Goal: Information Seeking & Learning: Learn about a topic

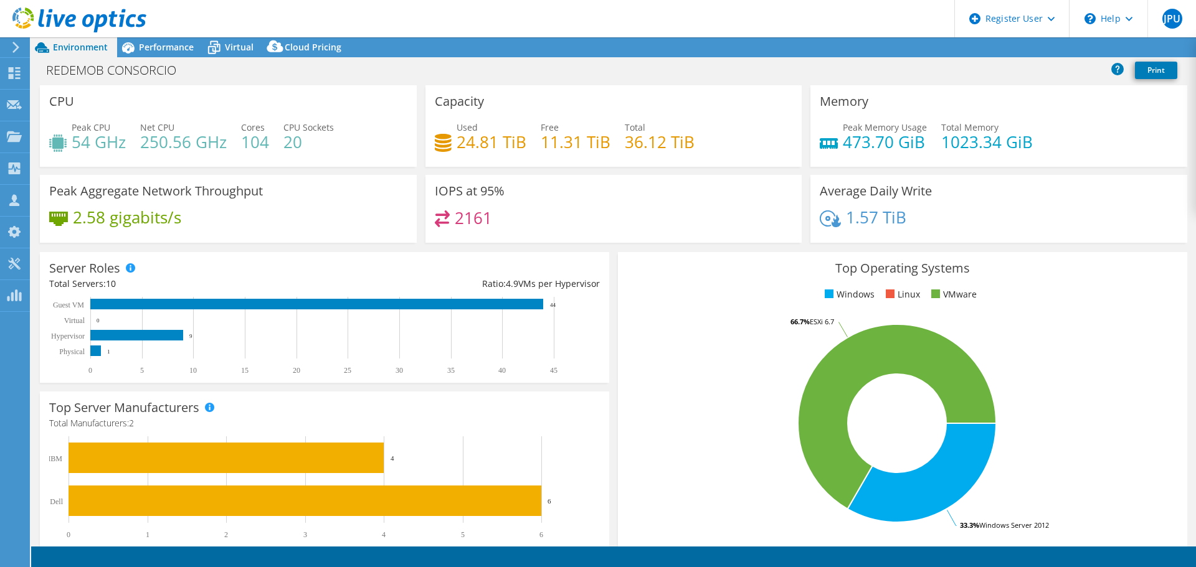
select select "USD"
click at [164, 47] on span "Performance" at bounding box center [166, 47] width 55 height 12
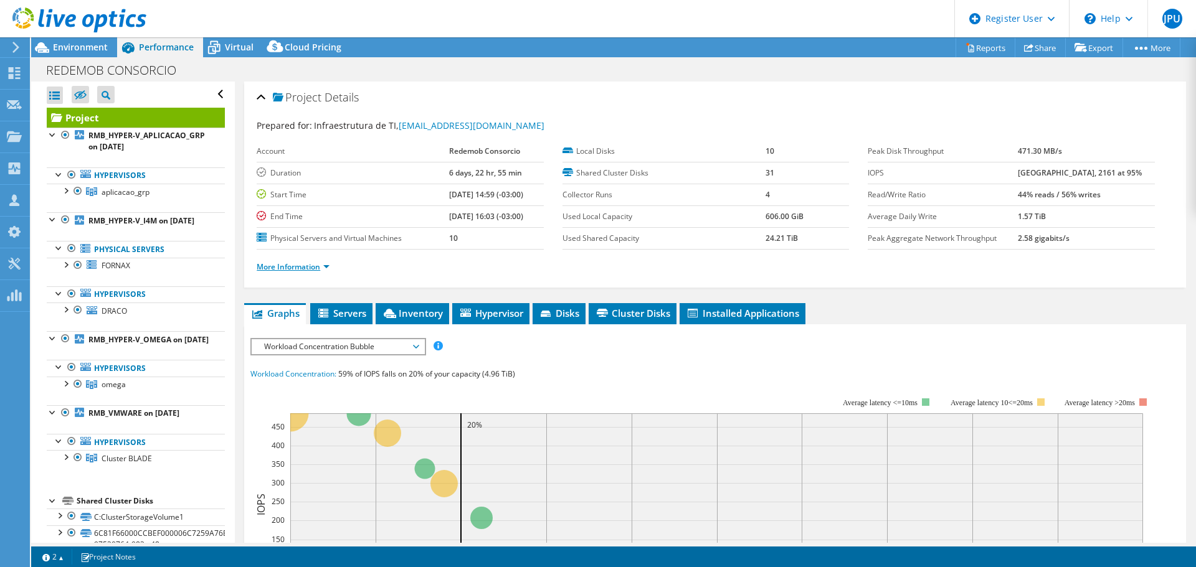
click at [295, 262] on link "More Information" at bounding box center [293, 267] width 73 height 11
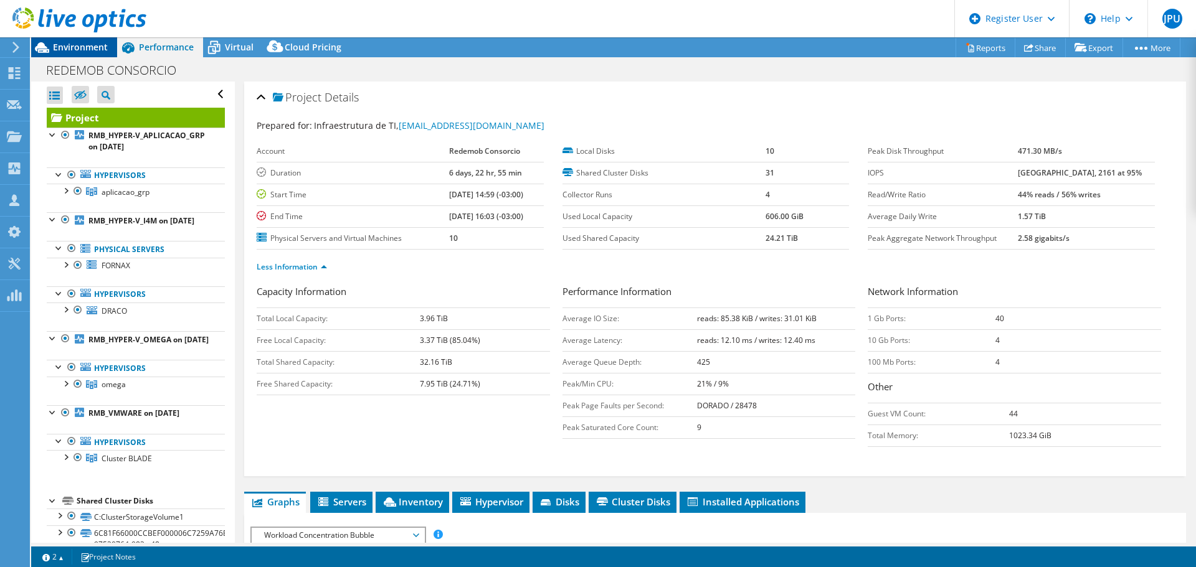
click at [94, 52] on span "Environment" at bounding box center [80, 47] width 55 height 12
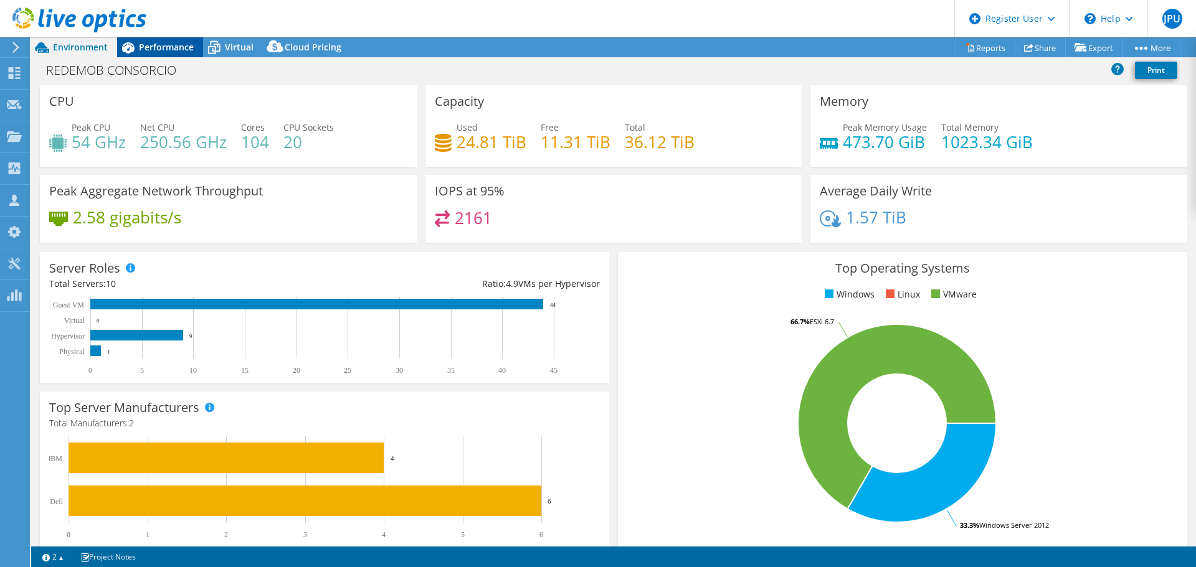
click at [158, 47] on span "Performance" at bounding box center [166, 47] width 55 height 12
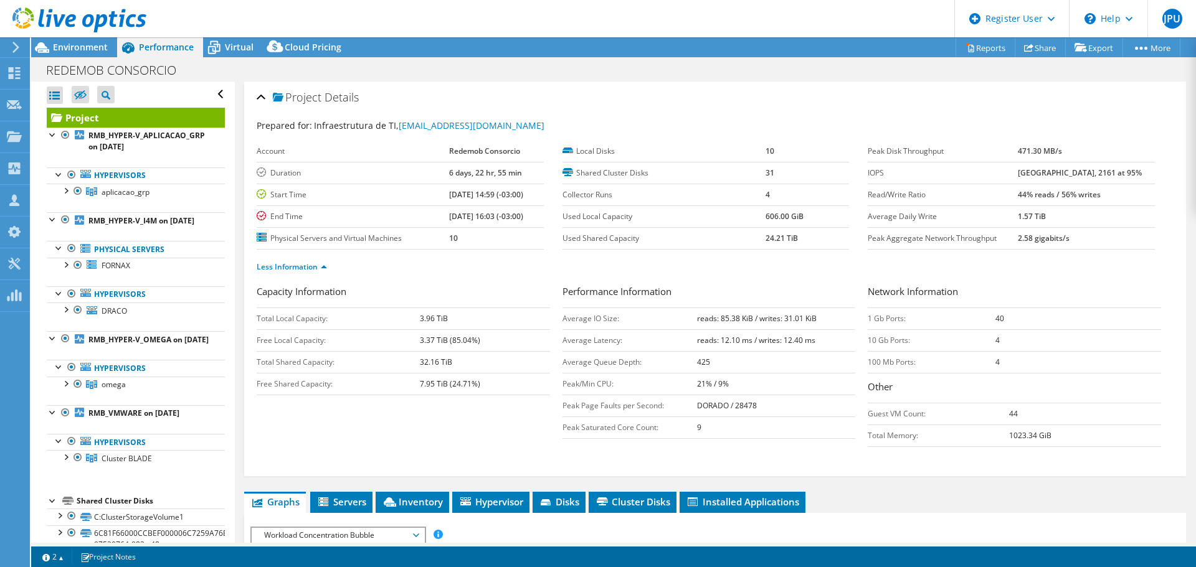
click at [1031, 175] on b "[GEOGRAPHIC_DATA], 2161 at 95%" at bounding box center [1080, 173] width 124 height 11
drag, startPoint x: 695, startPoint y: 339, endPoint x: 719, endPoint y: 343, distance: 23.9
click at [719, 343] on b "reads: 12.10 ms / writes: 12.40 ms" at bounding box center [756, 340] width 118 height 11
click at [717, 346] on td "reads: 12.10 ms / writes: 12.40 ms" at bounding box center [776, 340] width 159 height 22
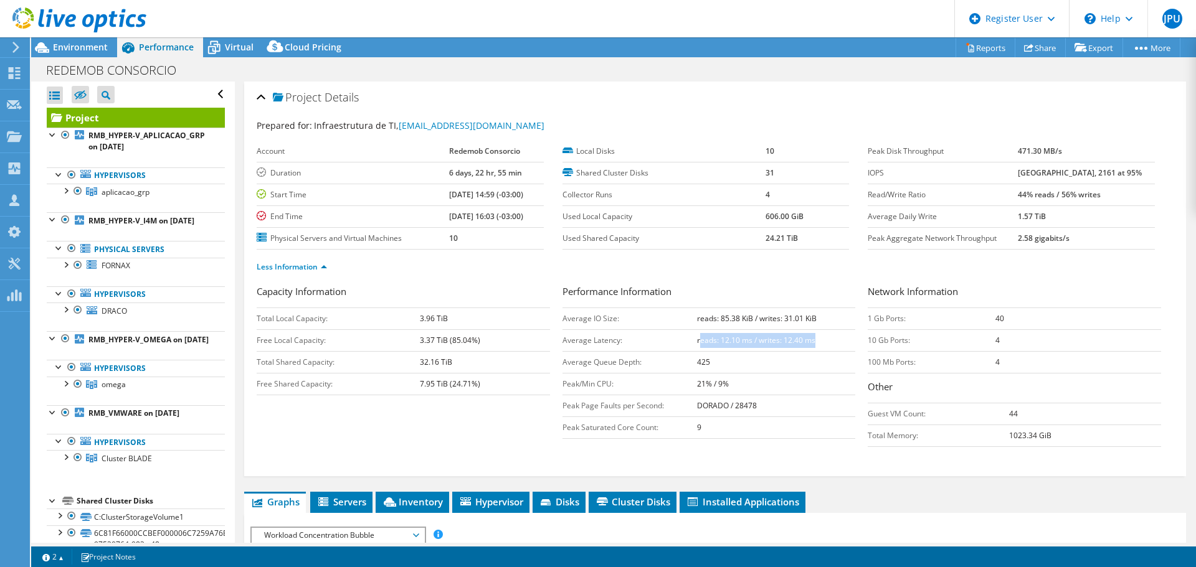
drag, startPoint x: 694, startPoint y: 341, endPoint x: 811, endPoint y: 348, distance: 117.3
click at [811, 348] on td "reads: 12.10 ms / writes: 12.40 ms" at bounding box center [776, 340] width 159 height 22
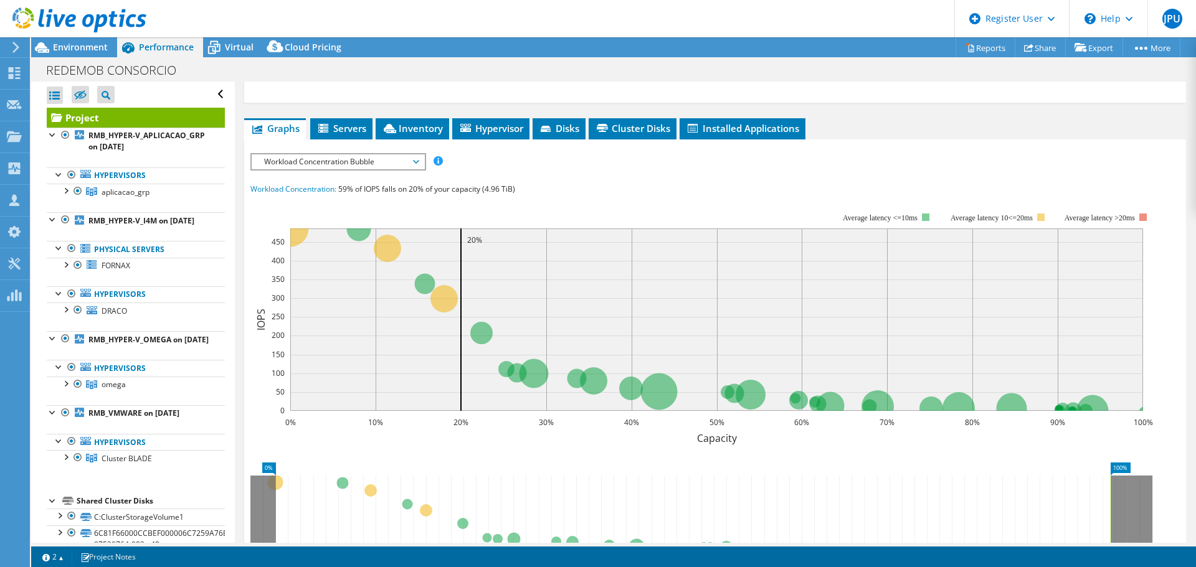
click at [394, 169] on div "Workload Concentration Bubble IOPS Disk Throughput IO Size Latency Queue Depth …" at bounding box center [338, 161] width 176 height 17
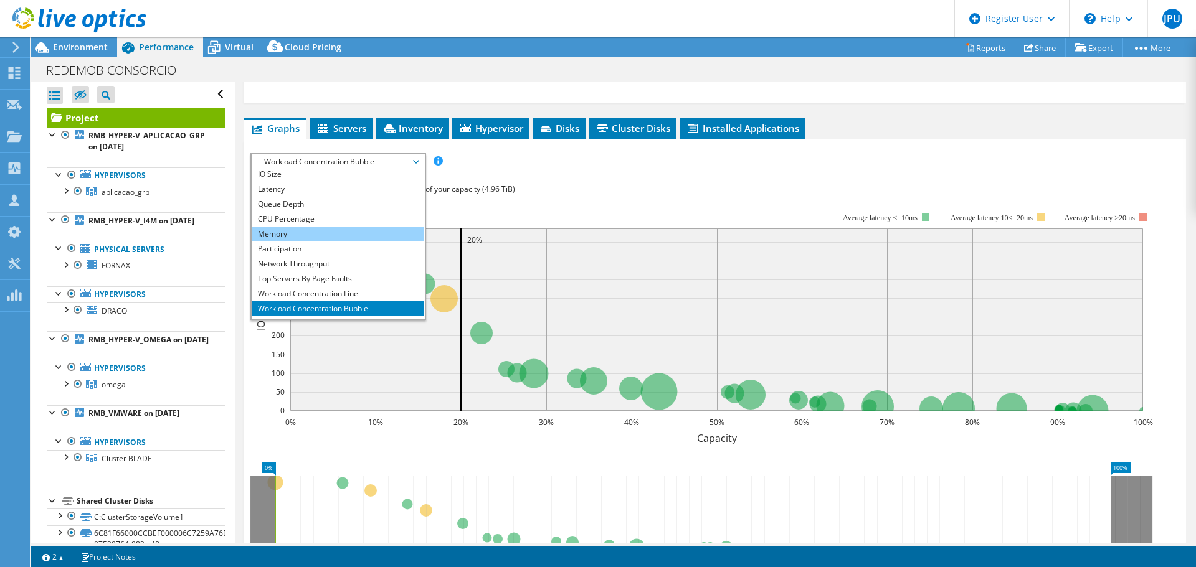
scroll to position [45, 0]
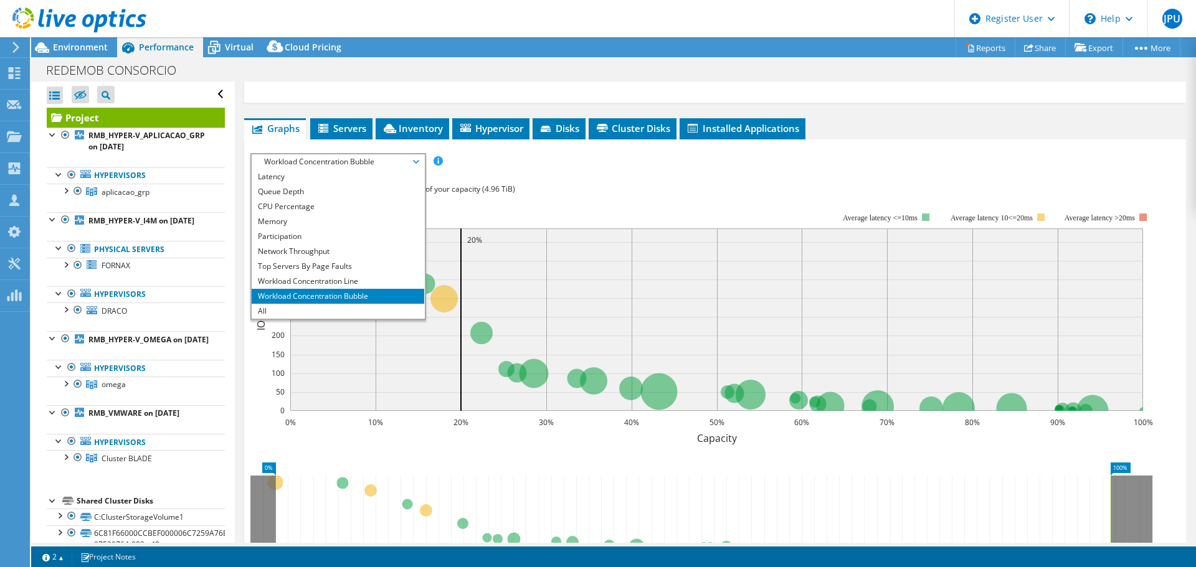
click at [1009, 161] on div "IOPS Disk Throughput IO Size Latency Queue Depth CPU Percentage Memory Page Fau…" at bounding box center [714, 161] width 929 height 17
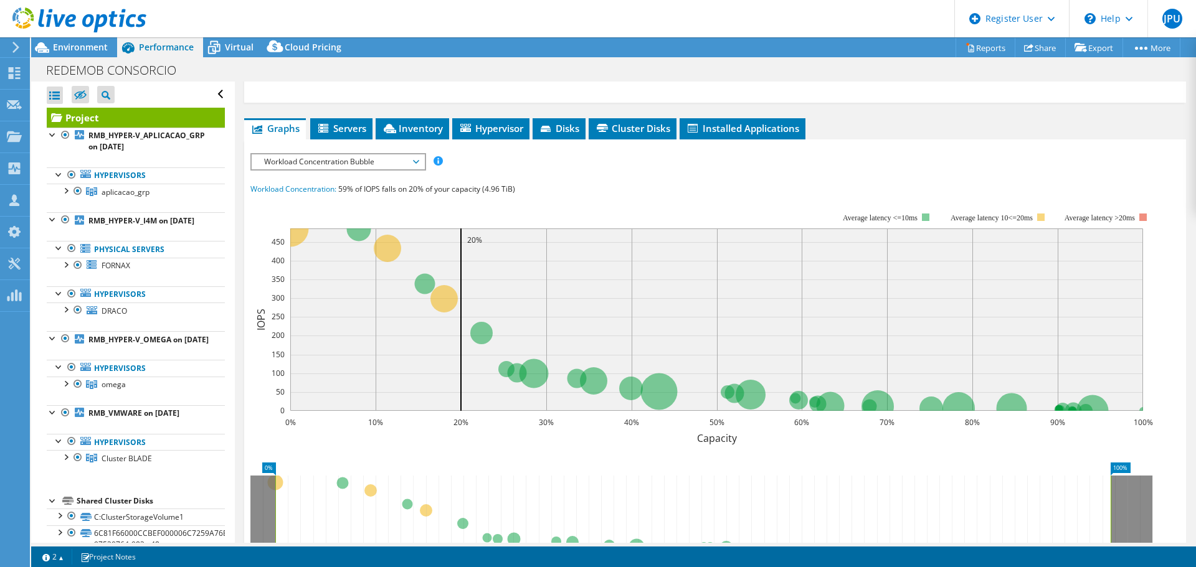
click at [795, 199] on rect at bounding box center [701, 320] width 902 height 249
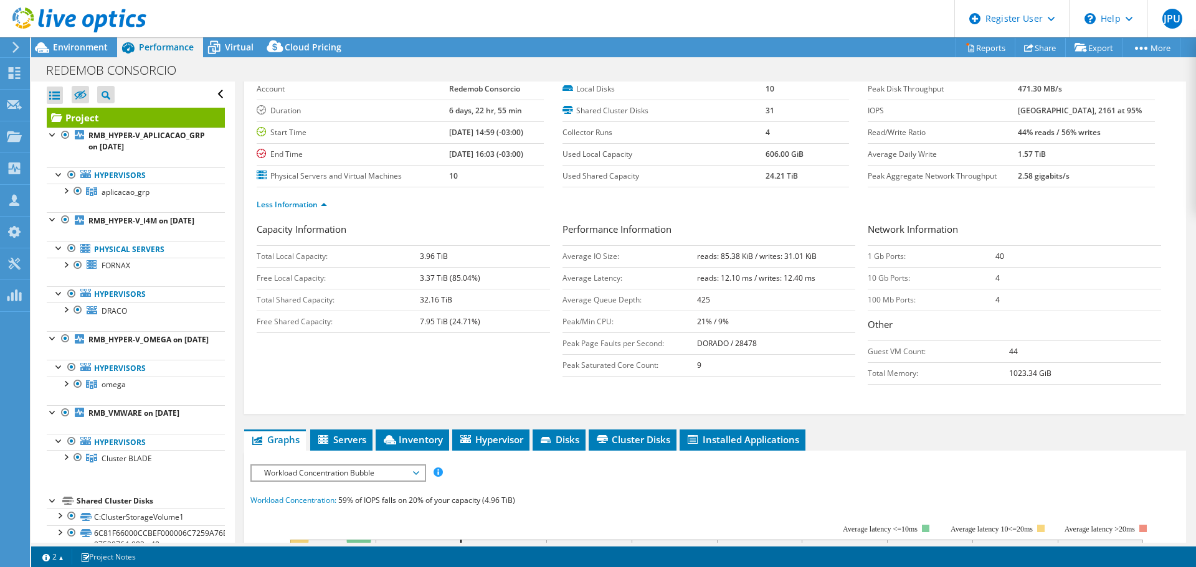
scroll to position [0, 0]
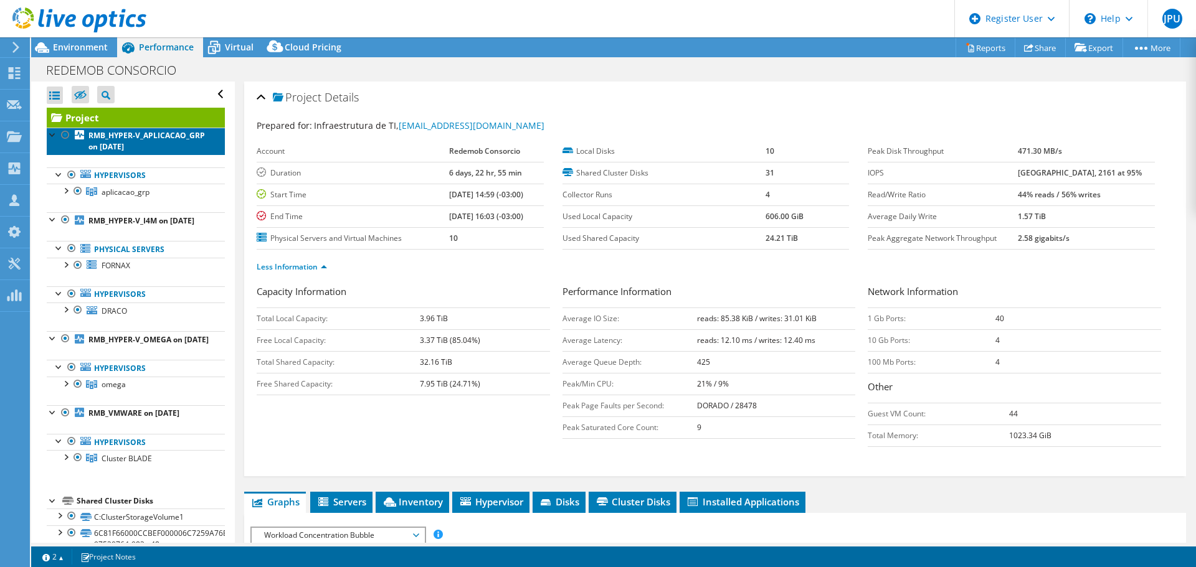
click at [143, 145] on b "RMB_HYPER-V_APLICACAO_GRP on [DATE]" at bounding box center [146, 141] width 116 height 22
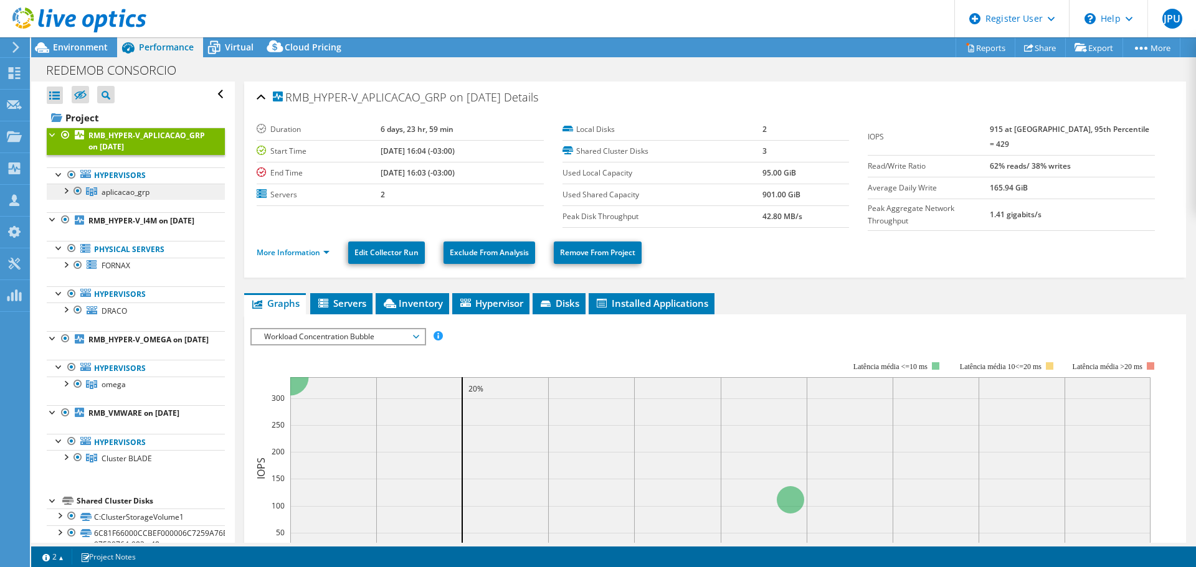
click at [149, 197] on span "aplicacao_grp" at bounding box center [126, 192] width 48 height 11
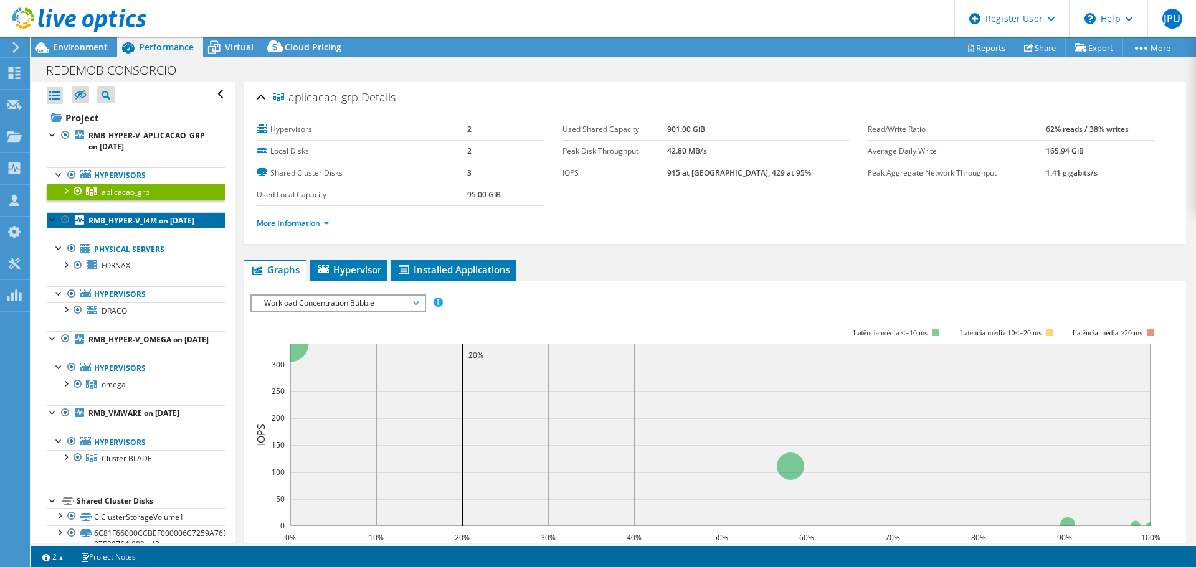
click at [130, 229] on link "RMB_HYPER-V_I4M on [DATE]" at bounding box center [136, 220] width 178 height 16
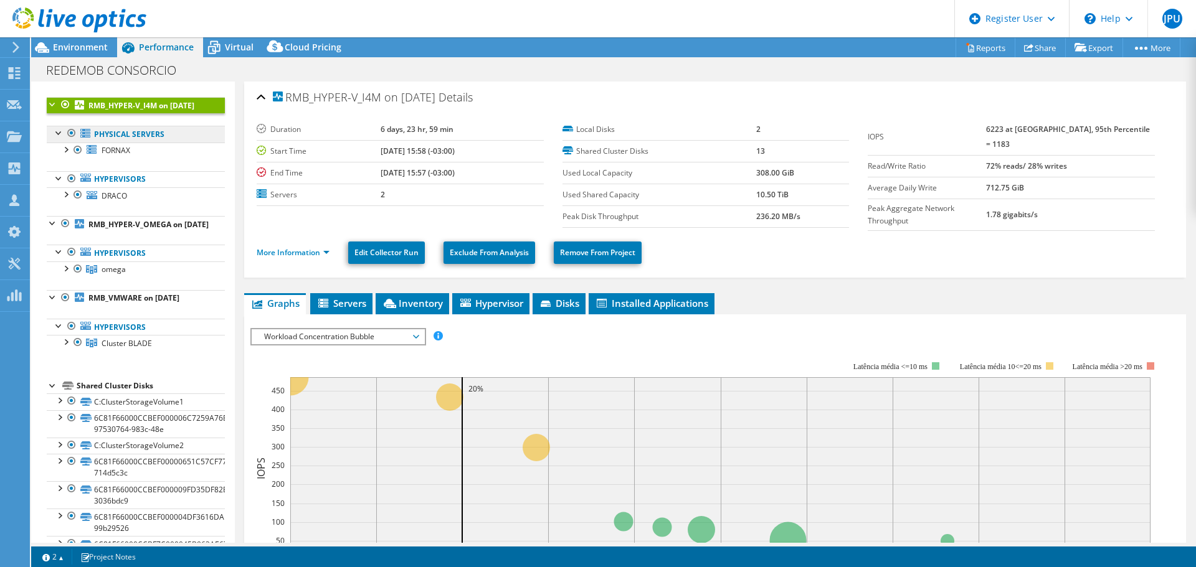
scroll to position [125, 0]
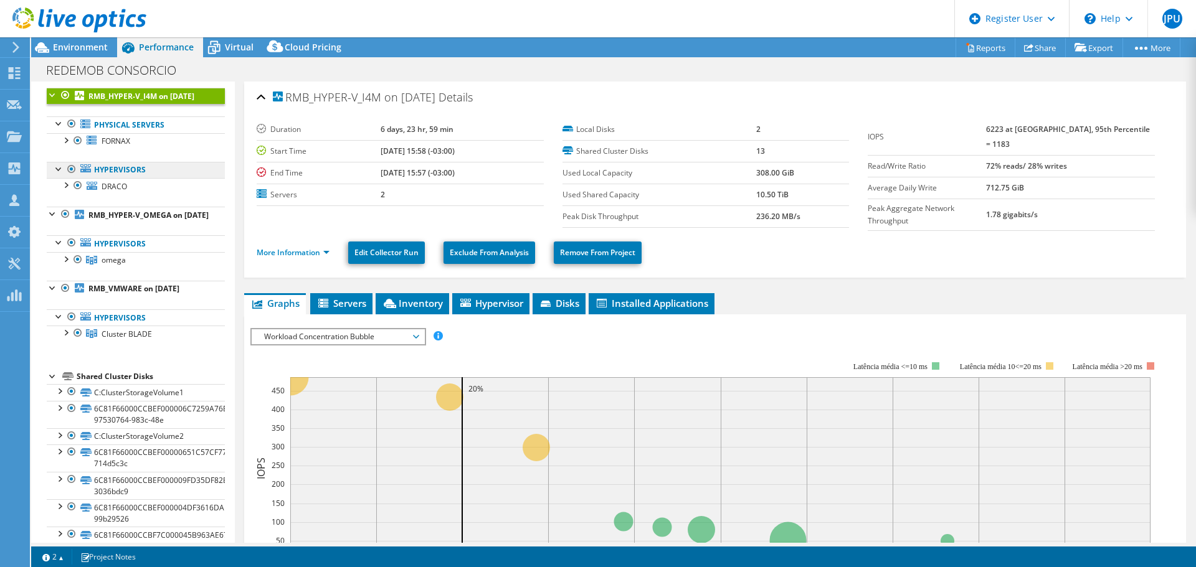
click at [142, 178] on link "Hypervisors" at bounding box center [136, 170] width 178 height 16
click at [130, 178] on link "Hypervisors" at bounding box center [136, 170] width 178 height 16
click at [130, 194] on link "DRACO" at bounding box center [136, 186] width 178 height 16
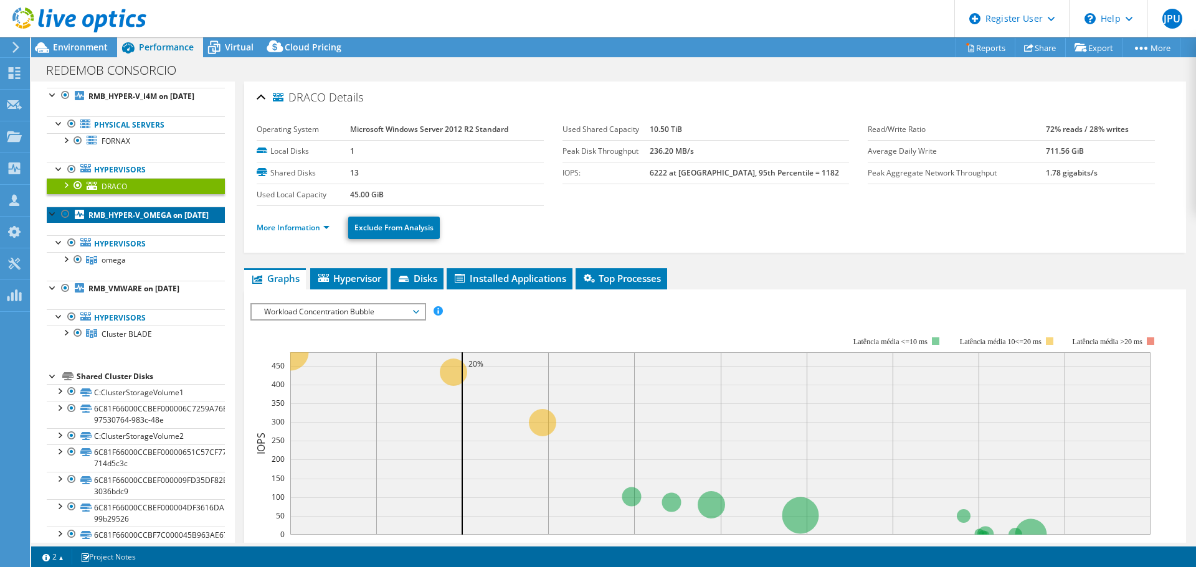
click at [149, 223] on link "RMB_HYPER-V_OMEGA on [DATE]" at bounding box center [136, 215] width 178 height 16
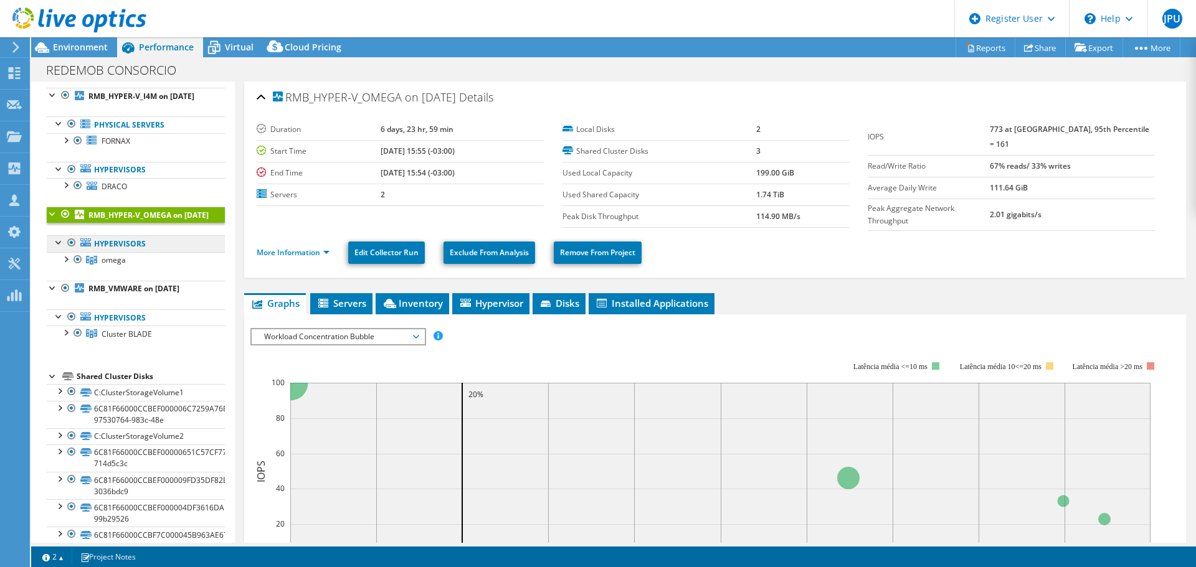
click at [143, 252] on link "Hypervisors" at bounding box center [136, 243] width 178 height 16
click at [148, 268] on link "omega" at bounding box center [136, 260] width 178 height 16
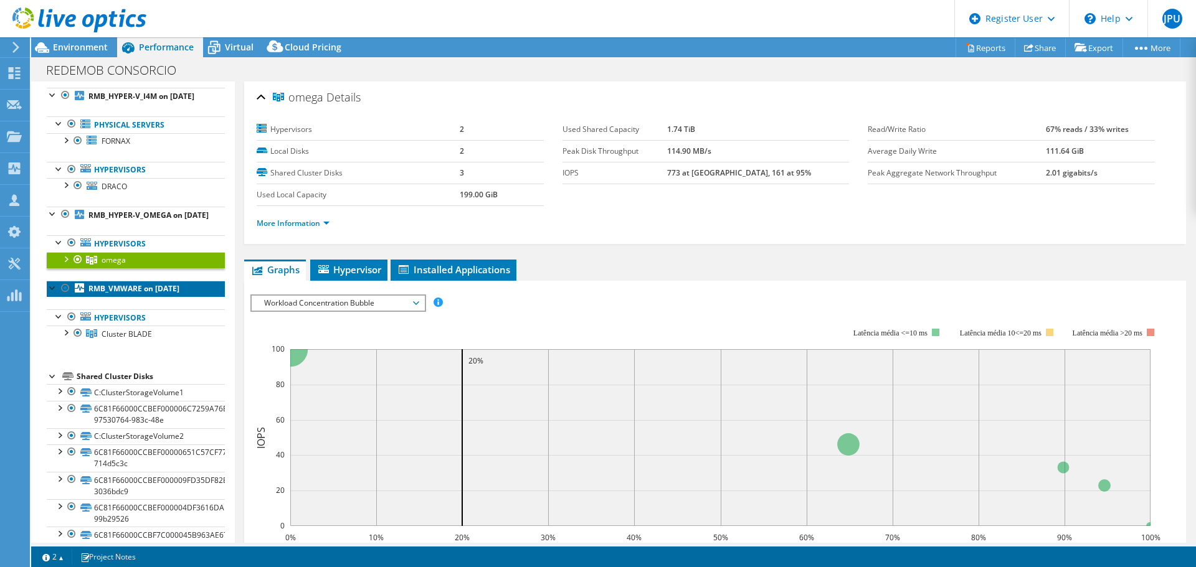
click at [161, 294] on b "RMB_VMWARE on [DATE]" at bounding box center [133, 288] width 91 height 11
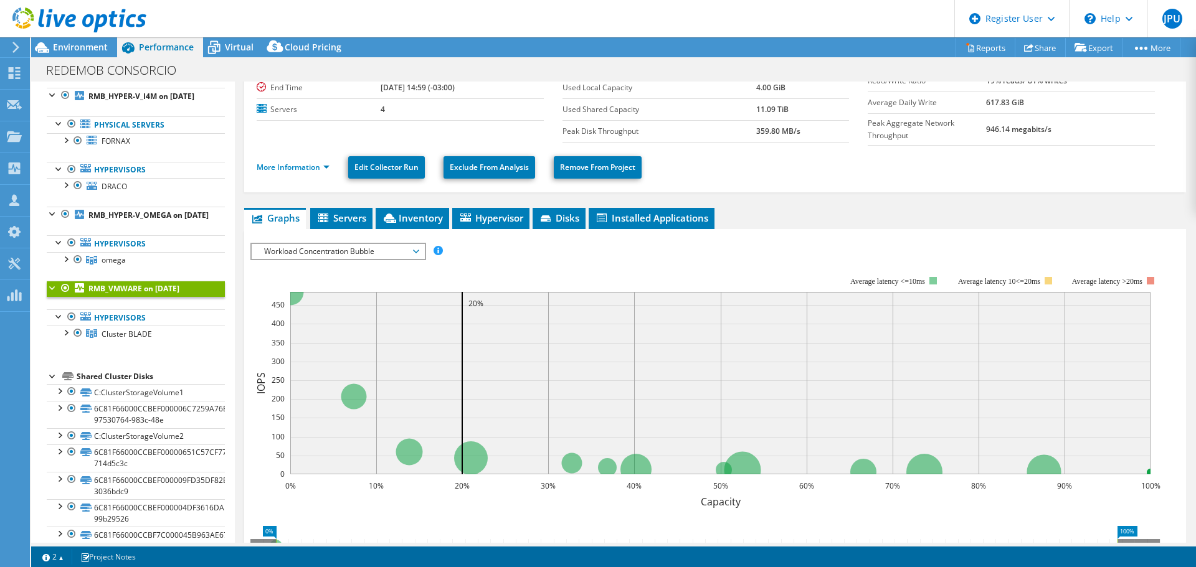
scroll to position [303, 0]
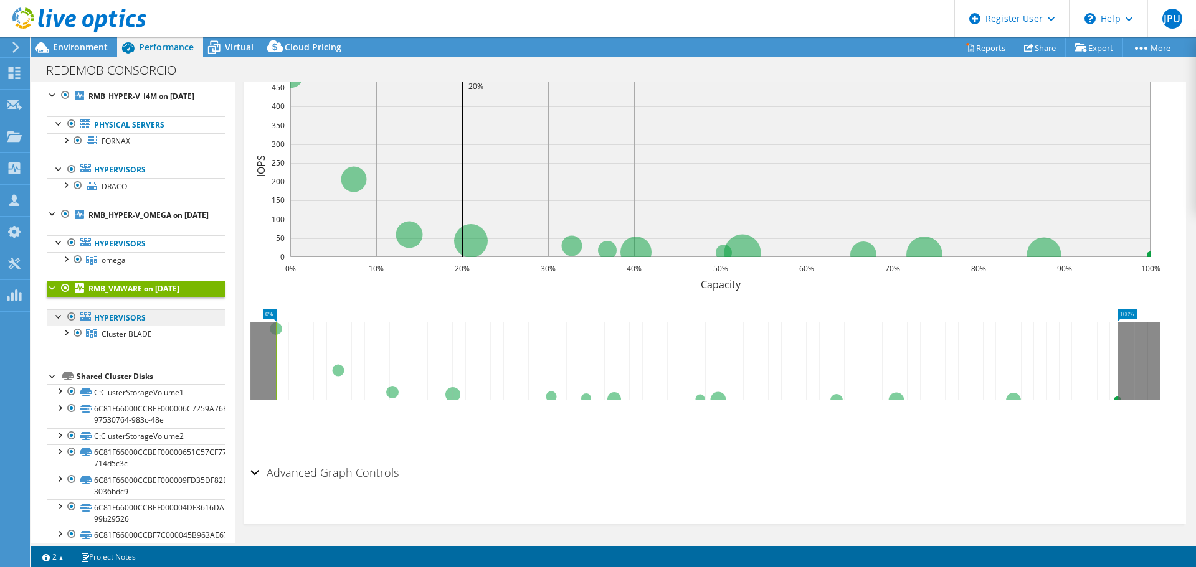
click at [175, 326] on link "Hypervisors" at bounding box center [136, 318] width 178 height 16
click at [148, 326] on link "Hypervisors" at bounding box center [136, 318] width 178 height 16
click at [151, 342] on link "Cluster BLADE" at bounding box center [136, 334] width 178 height 16
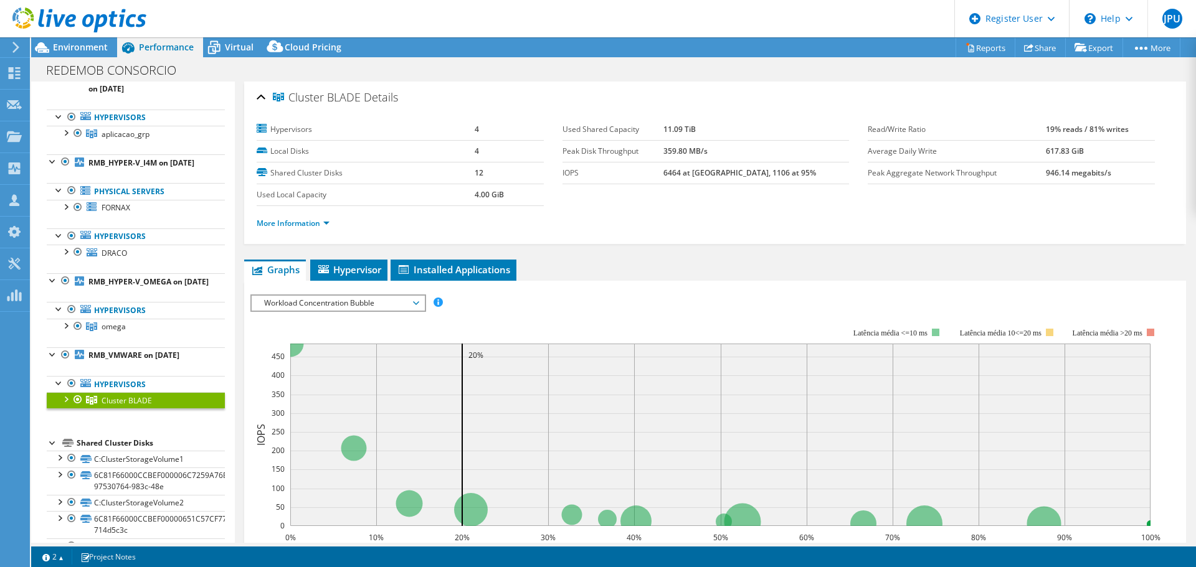
scroll to position [0, 0]
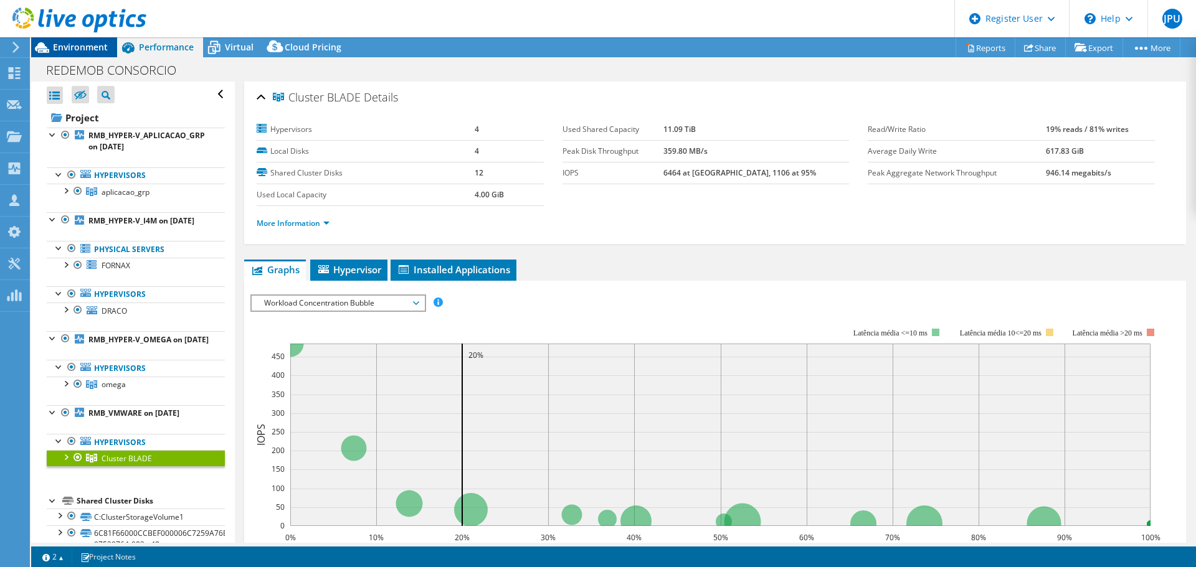
click at [66, 53] on div "Environment" at bounding box center [74, 47] width 86 height 20
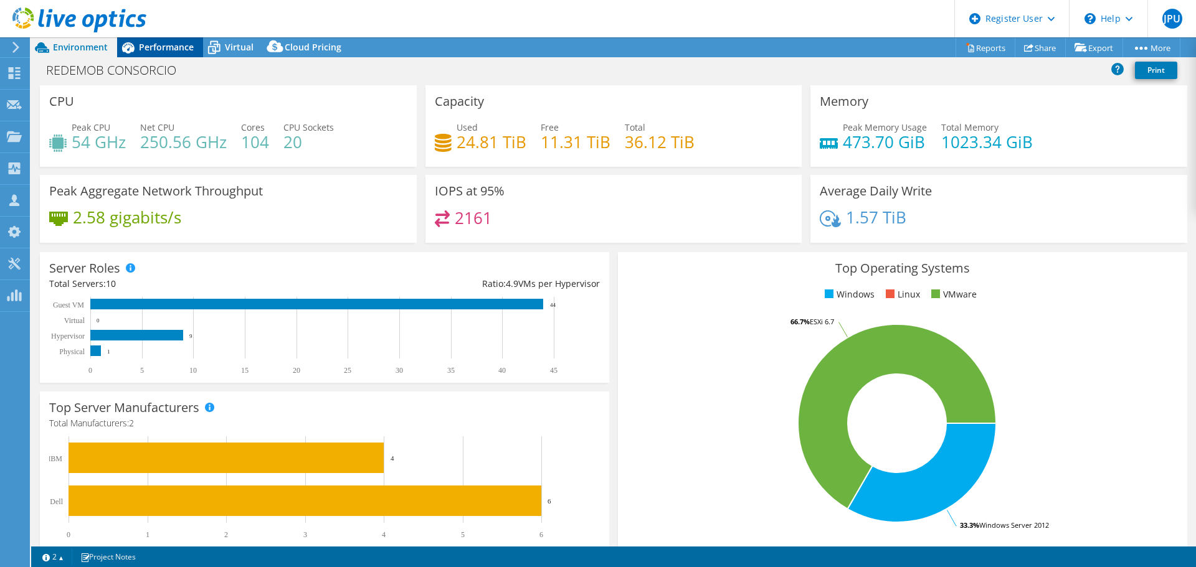
click at [185, 41] on span "Performance" at bounding box center [166, 47] width 55 height 12
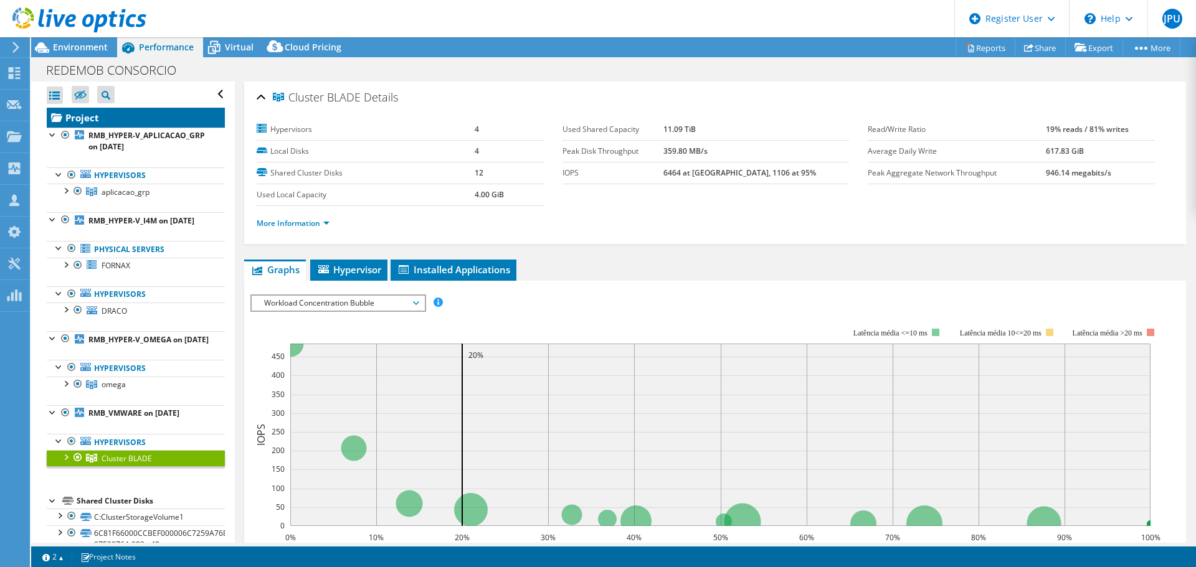
click at [111, 113] on link "Project" at bounding box center [136, 118] width 178 height 20
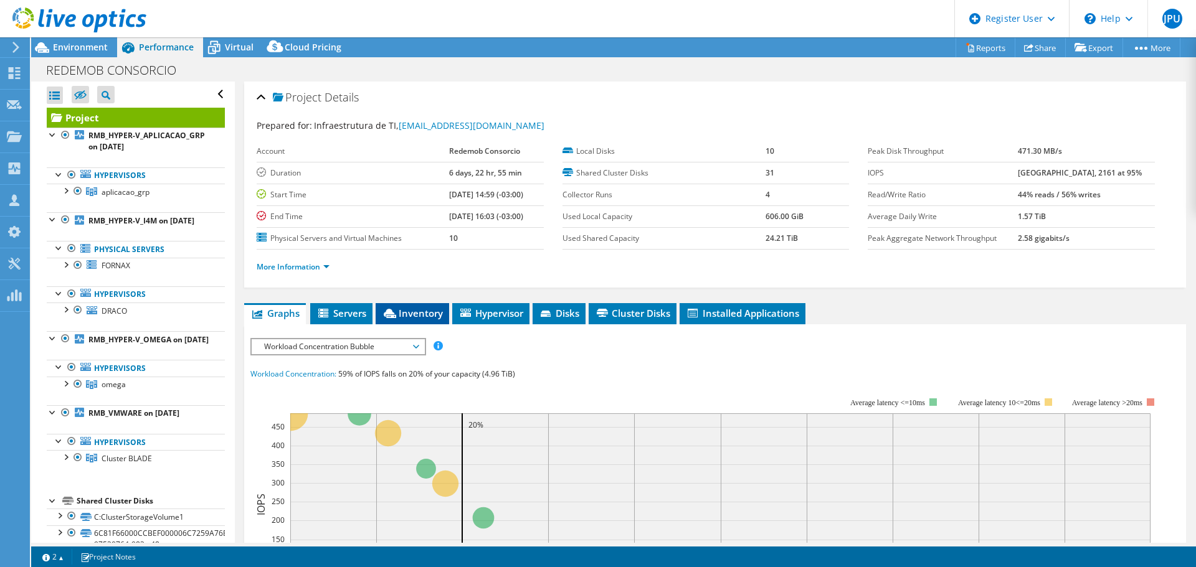
click at [422, 316] on span "Inventory" at bounding box center [412, 313] width 61 height 12
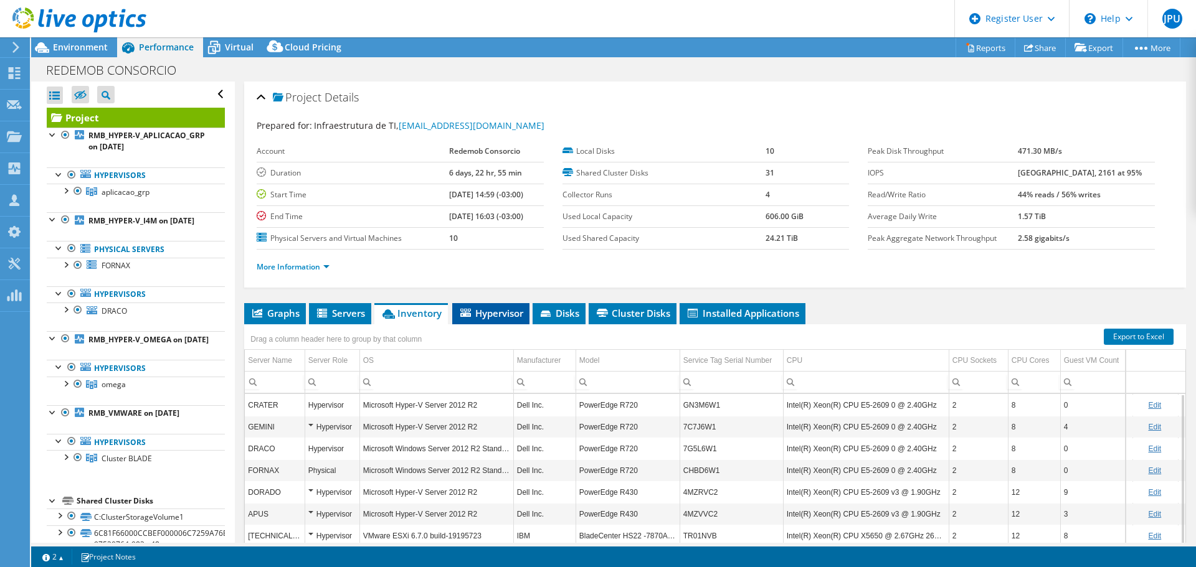
click at [485, 319] on span "Hypervisor" at bounding box center [490, 313] width 65 height 12
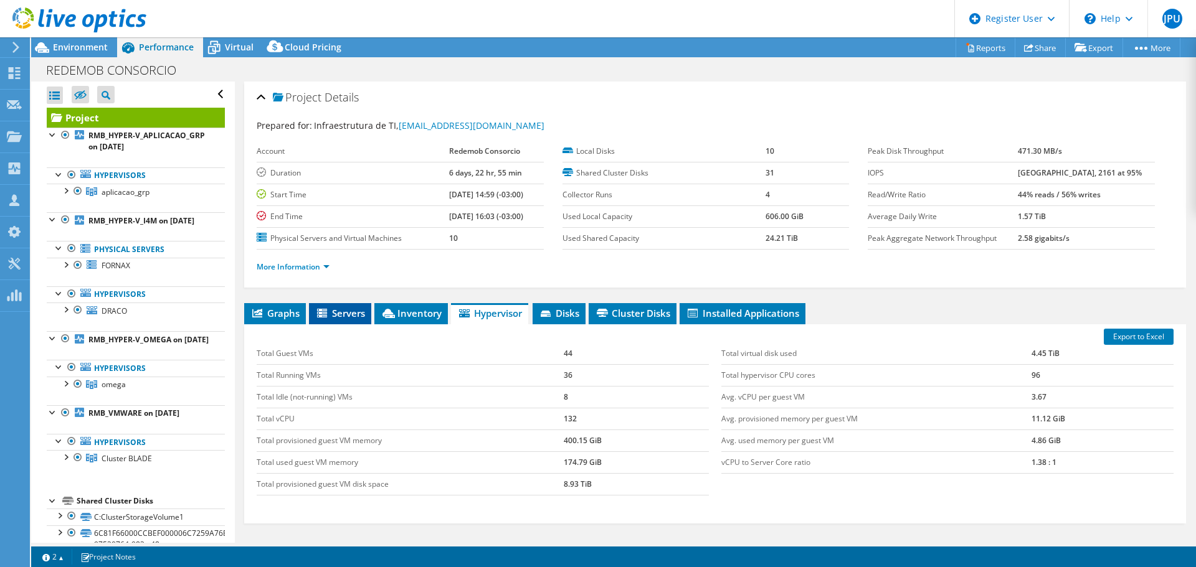
click at [342, 314] on span "Servers" at bounding box center [340, 313] width 50 height 12
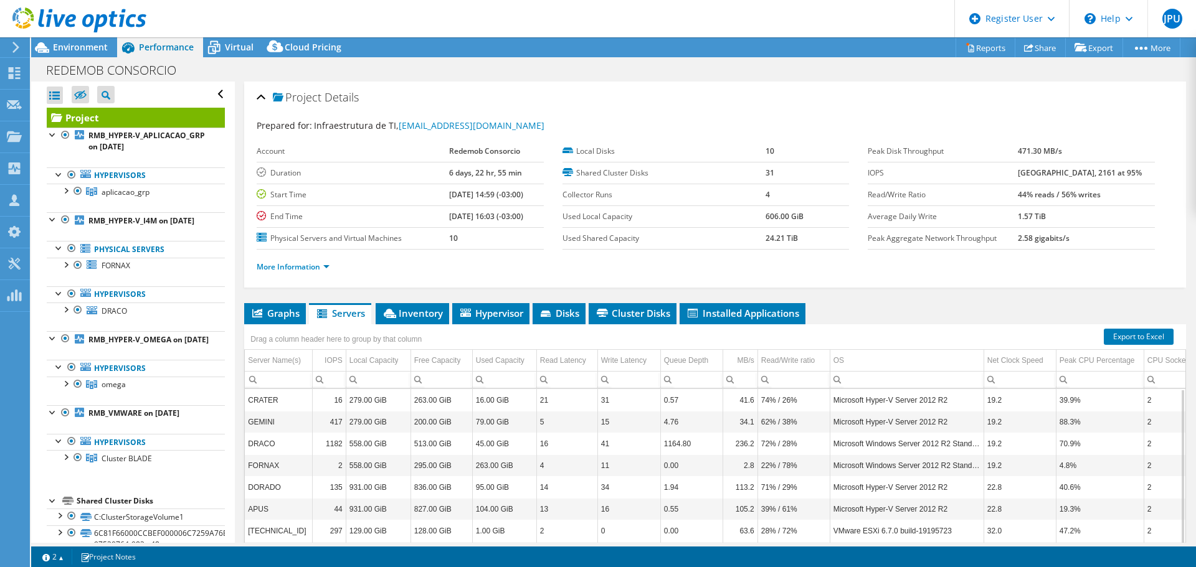
click at [135, 115] on link "Project" at bounding box center [136, 118] width 178 height 20
click at [405, 313] on span "Inventory" at bounding box center [412, 313] width 61 height 12
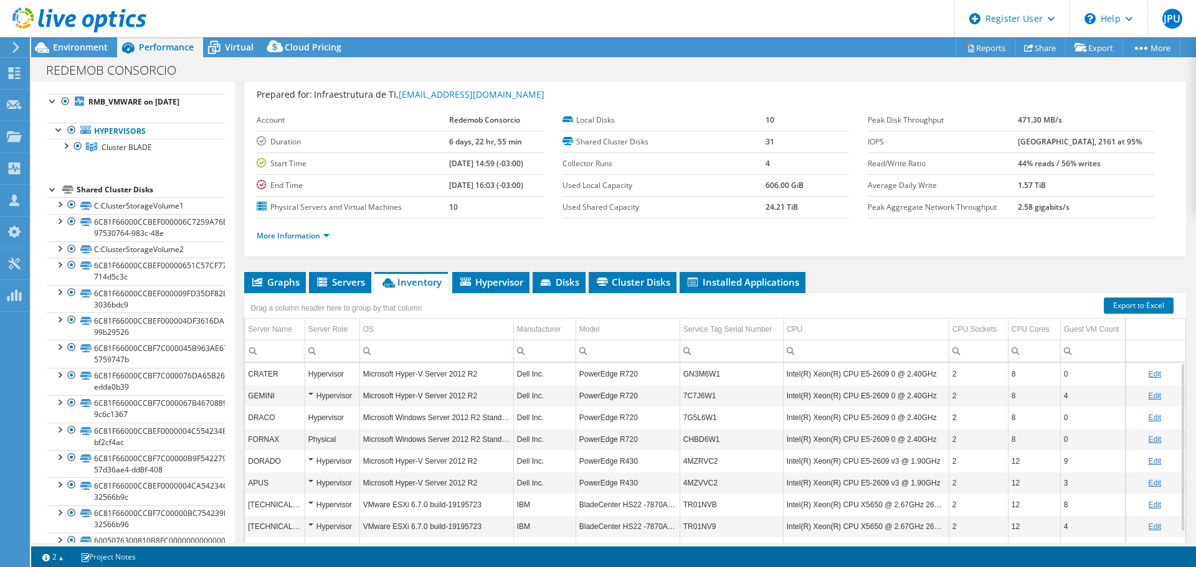
scroll to position [436, 0]
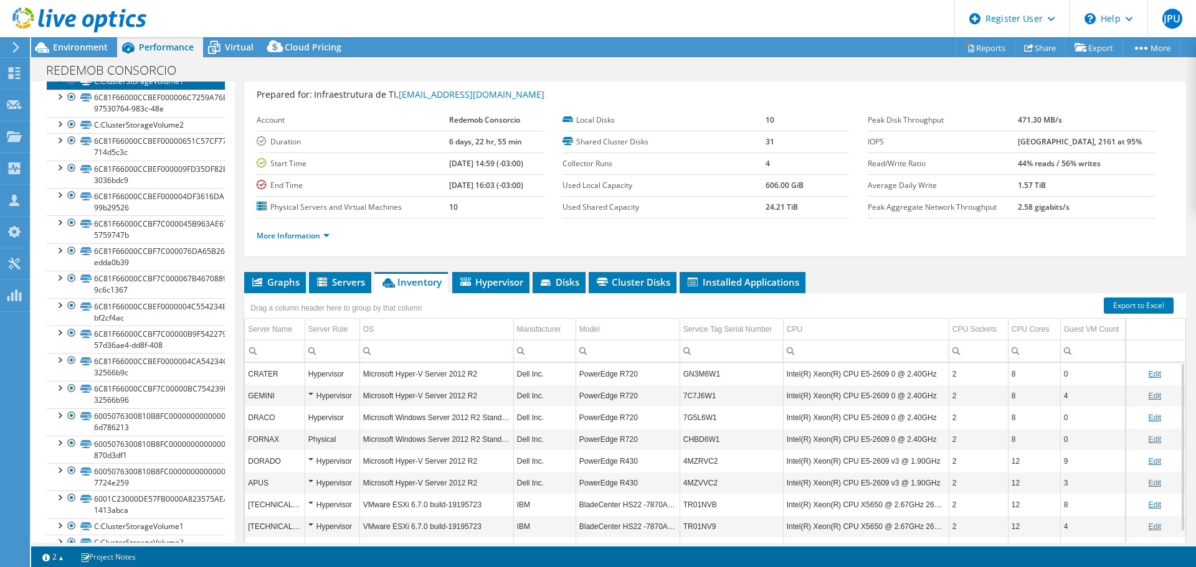
click at [169, 89] on link "C:ClusterStorageVolume1" at bounding box center [136, 81] width 178 height 16
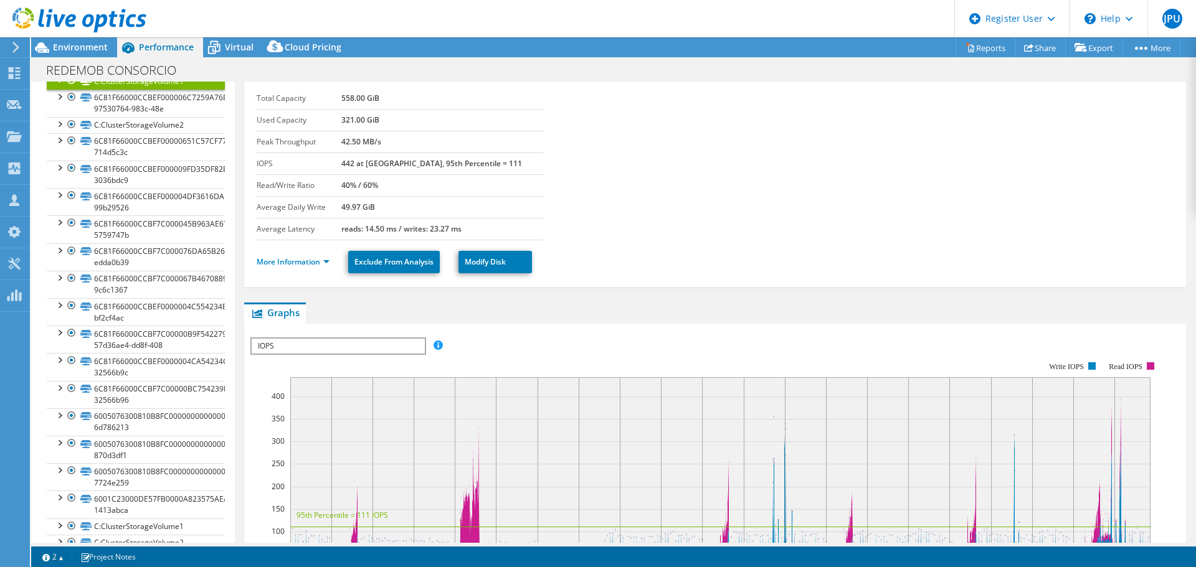
click at [302, 268] on li "More Information" at bounding box center [297, 262] width 80 height 14
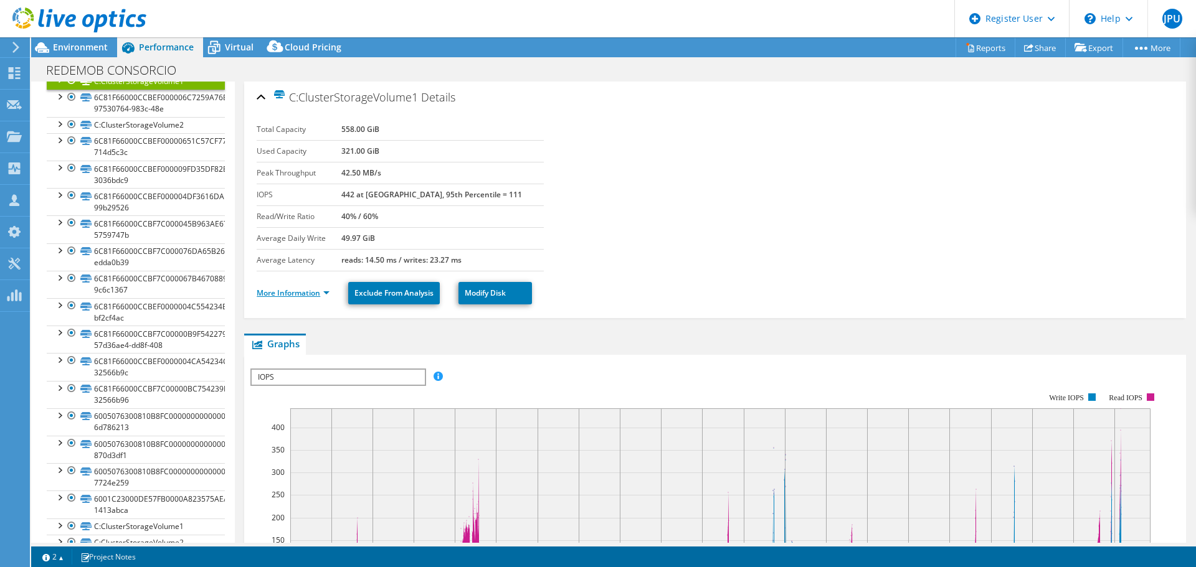
click at [285, 291] on link "More Information" at bounding box center [293, 293] width 73 height 11
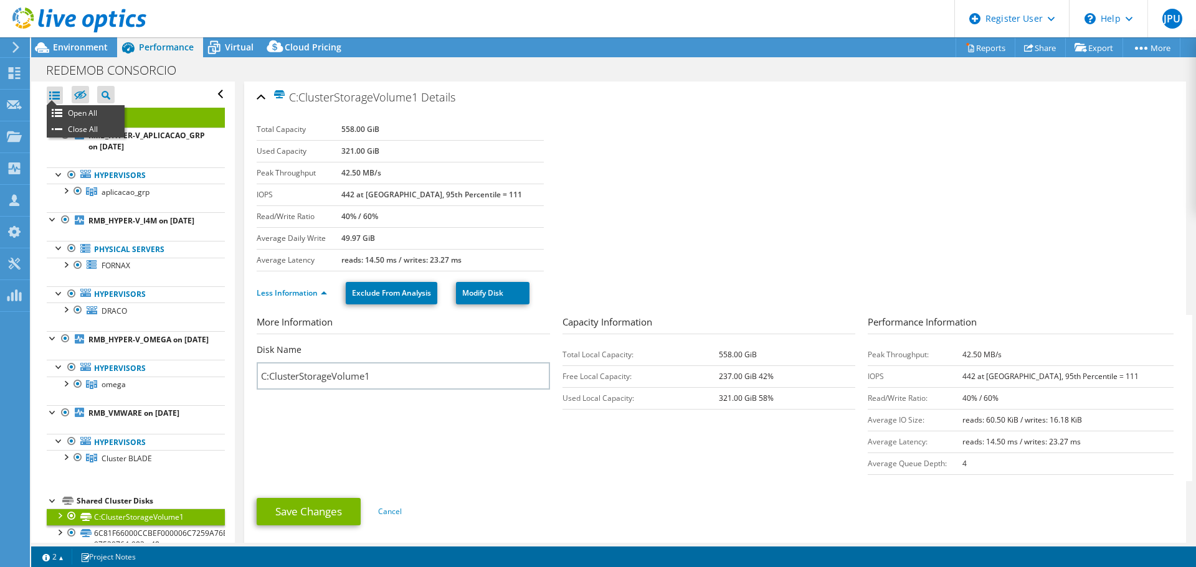
click at [57, 95] on div at bounding box center [55, 95] width 16 height 17
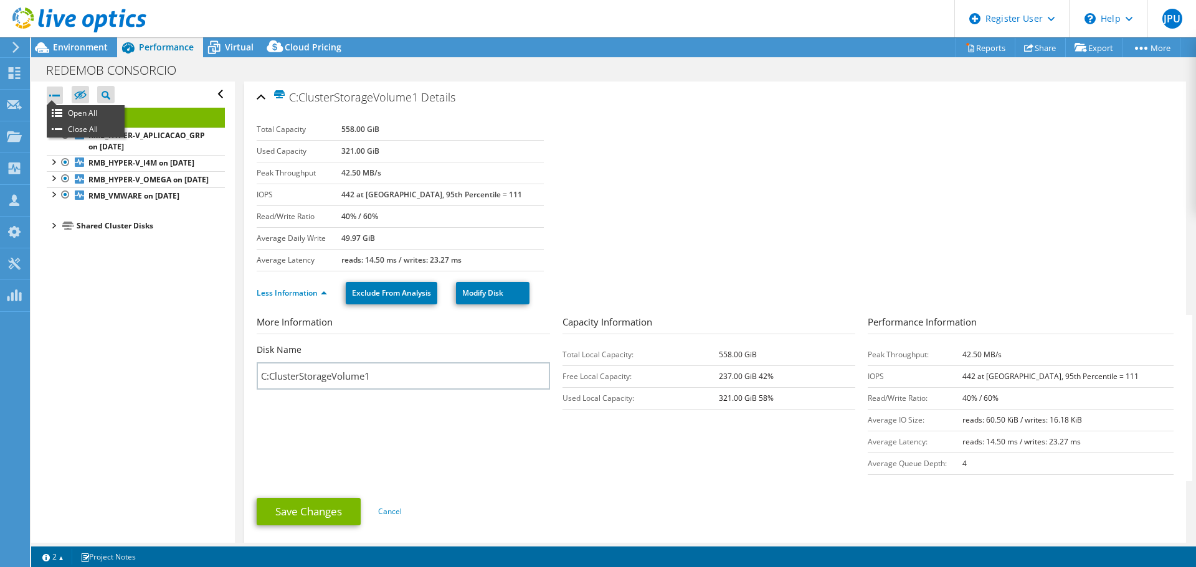
click at [52, 97] on div at bounding box center [55, 95] width 16 height 17
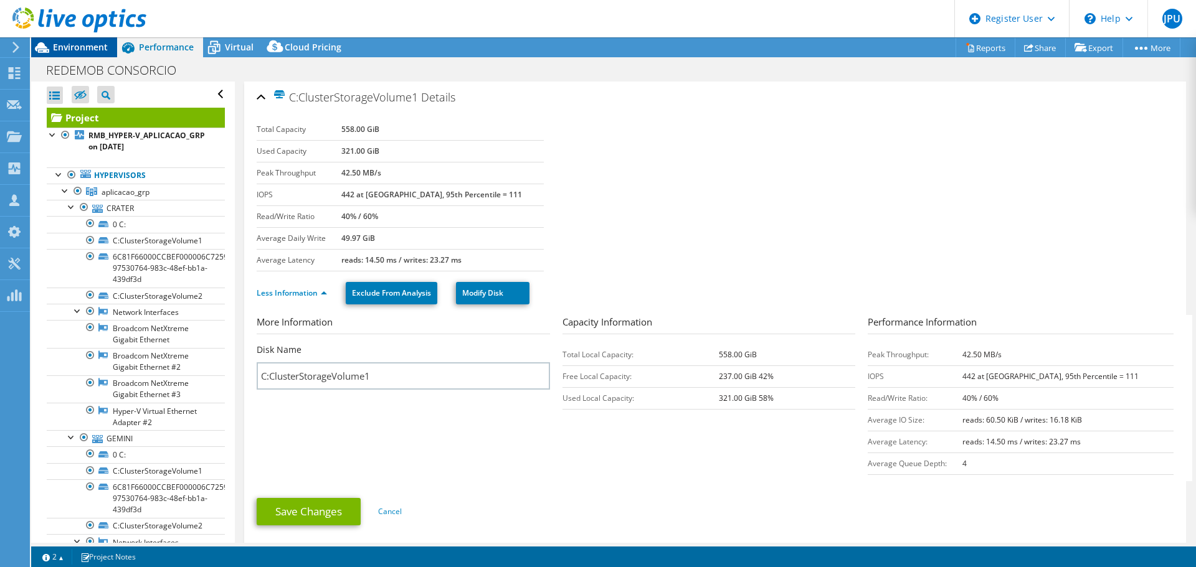
click at [61, 47] on span "Environment" at bounding box center [80, 47] width 55 height 12
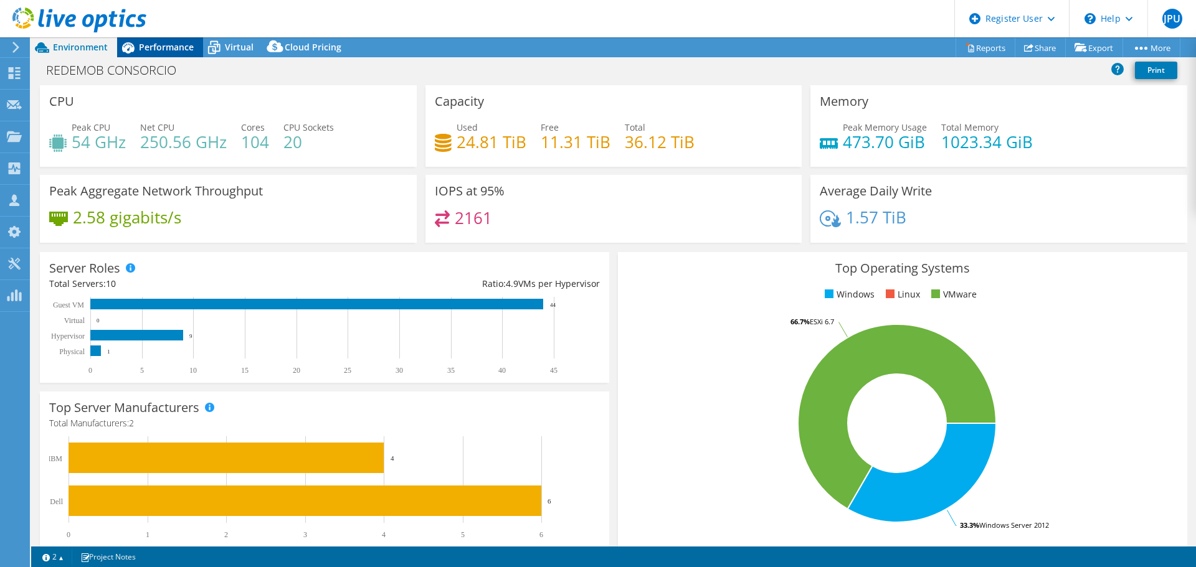
click at [185, 48] on span "Performance" at bounding box center [166, 47] width 55 height 12
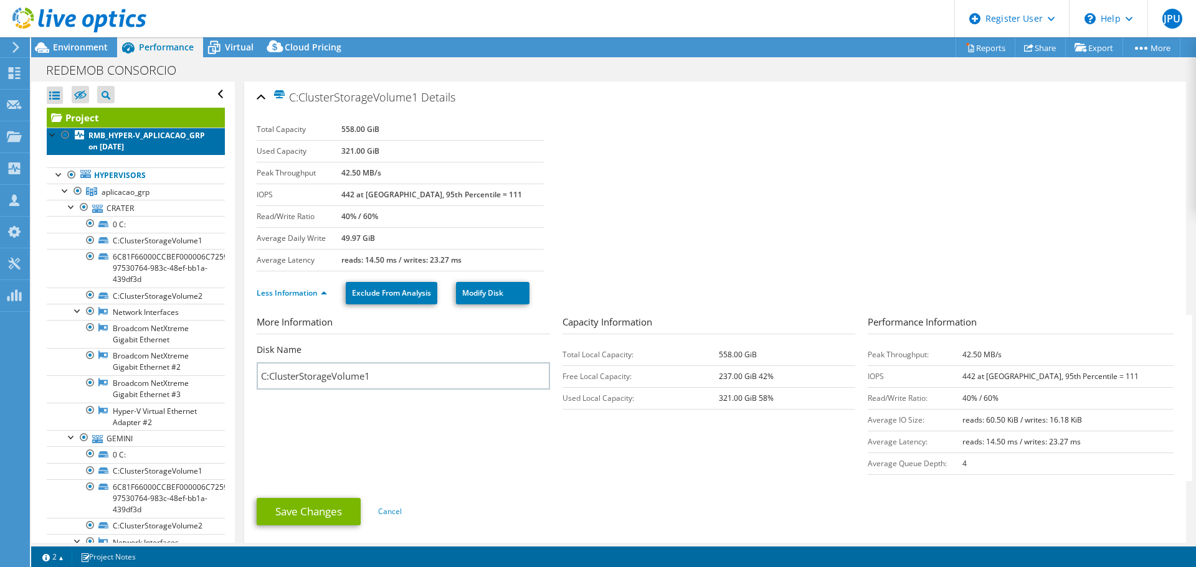
click at [142, 146] on b "RMB_HYPER-V_APLICACAO_GRP on [DATE]" at bounding box center [146, 141] width 116 height 22
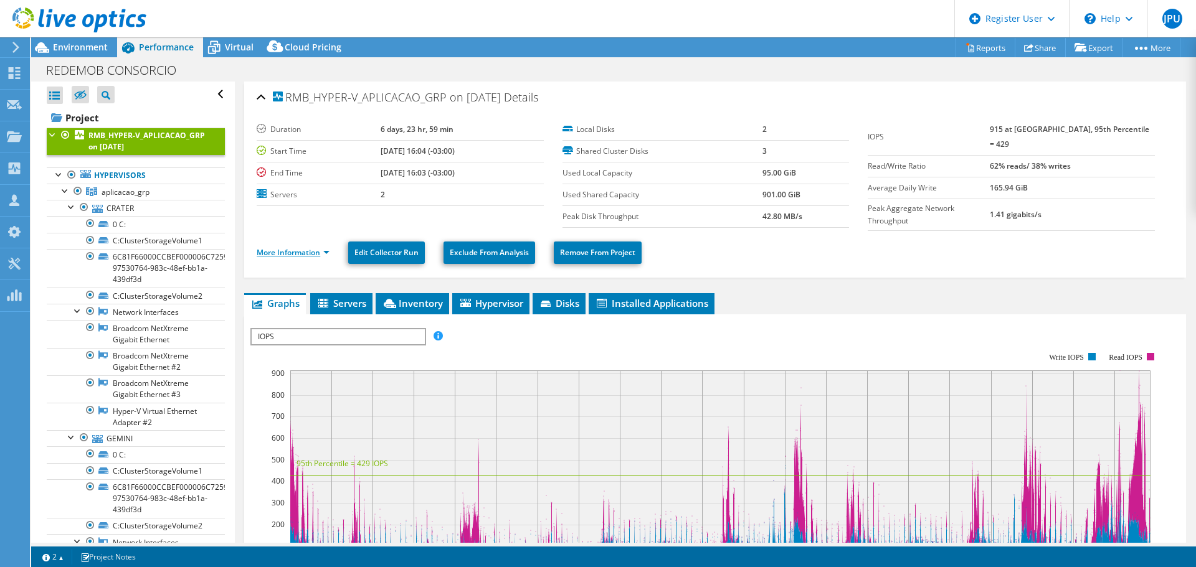
click at [300, 250] on link "More Information" at bounding box center [293, 252] width 73 height 11
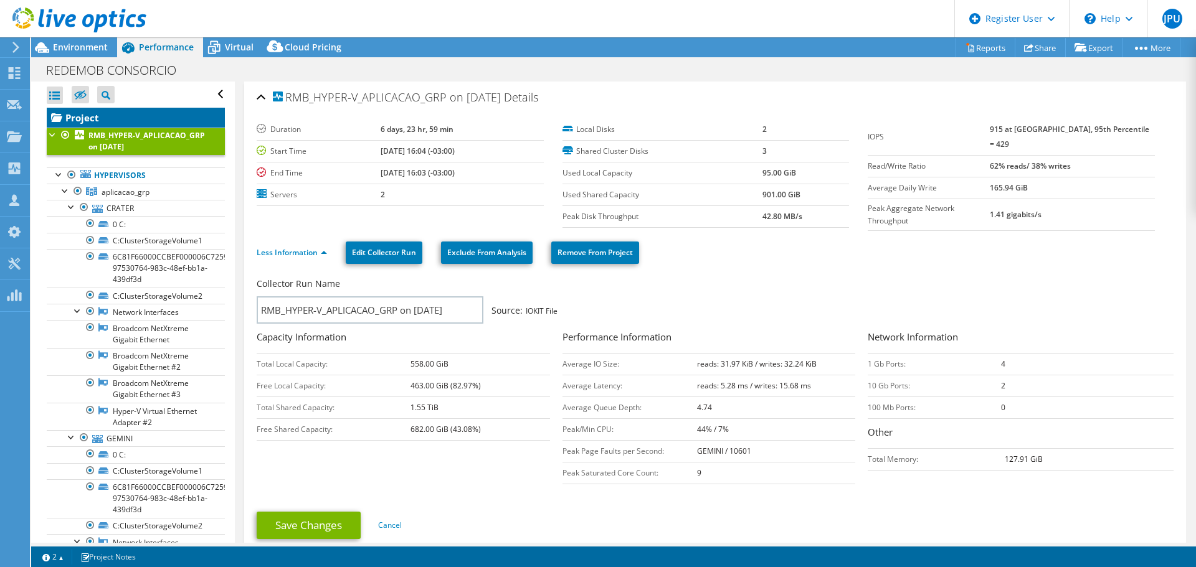
click at [85, 112] on link "Project" at bounding box center [136, 118] width 178 height 20
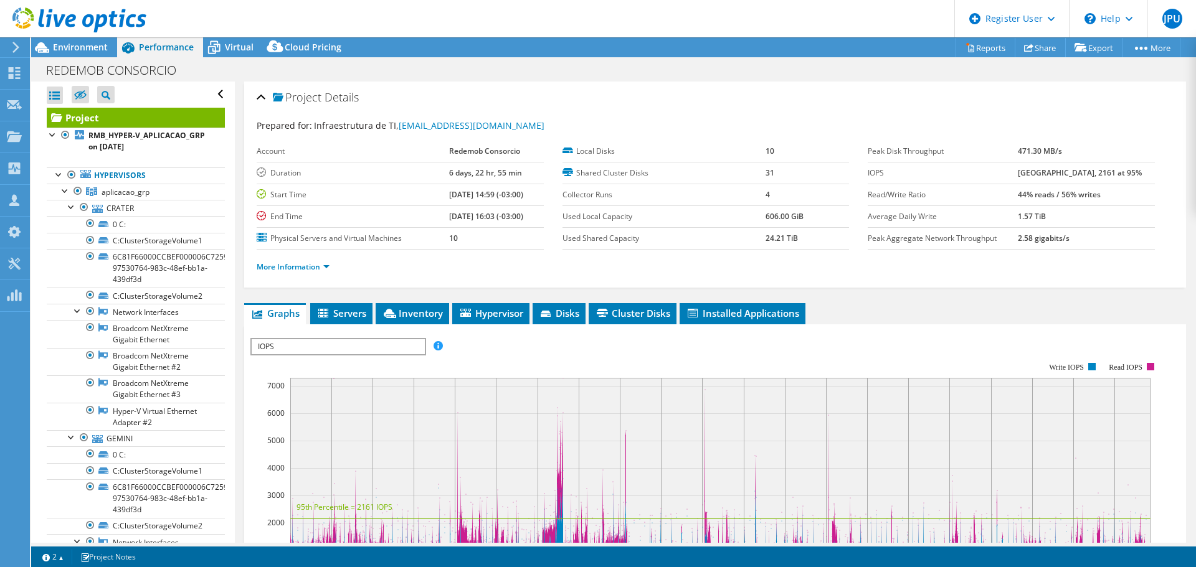
click at [1041, 171] on b "[GEOGRAPHIC_DATA], 2161 at 95%" at bounding box center [1080, 173] width 124 height 11
click at [77, 46] on span "Environment" at bounding box center [80, 47] width 55 height 12
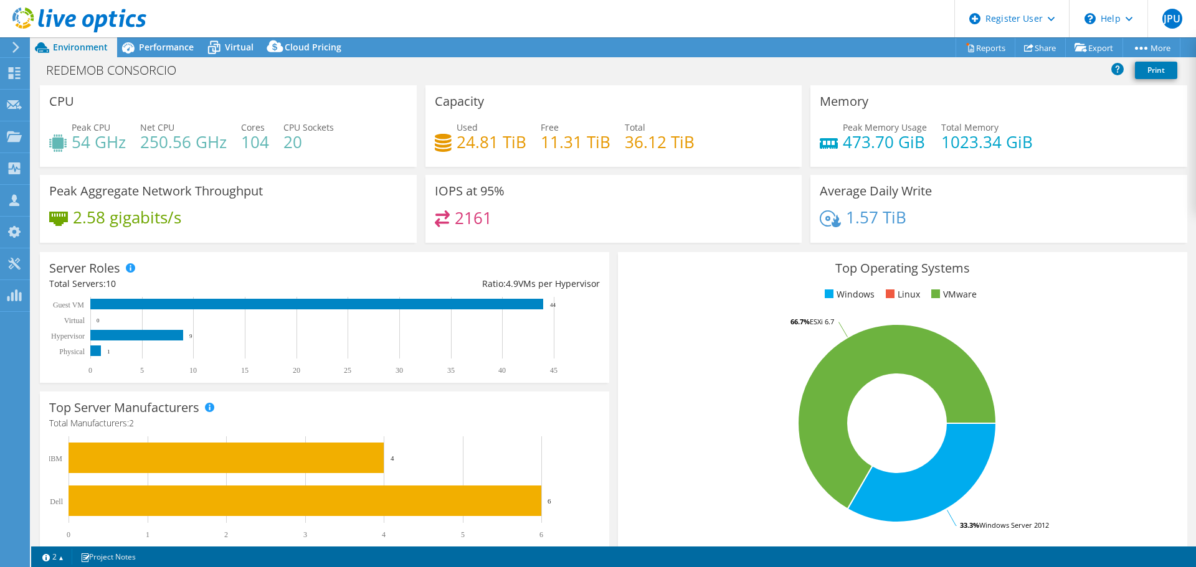
click at [468, 140] on h4 "24.81 TiB" at bounding box center [492, 142] width 70 height 14
drag, startPoint x: 172, startPoint y: 48, endPoint x: 255, endPoint y: 77, distance: 87.9
click at [172, 48] on span "Performance" at bounding box center [166, 47] width 55 height 12
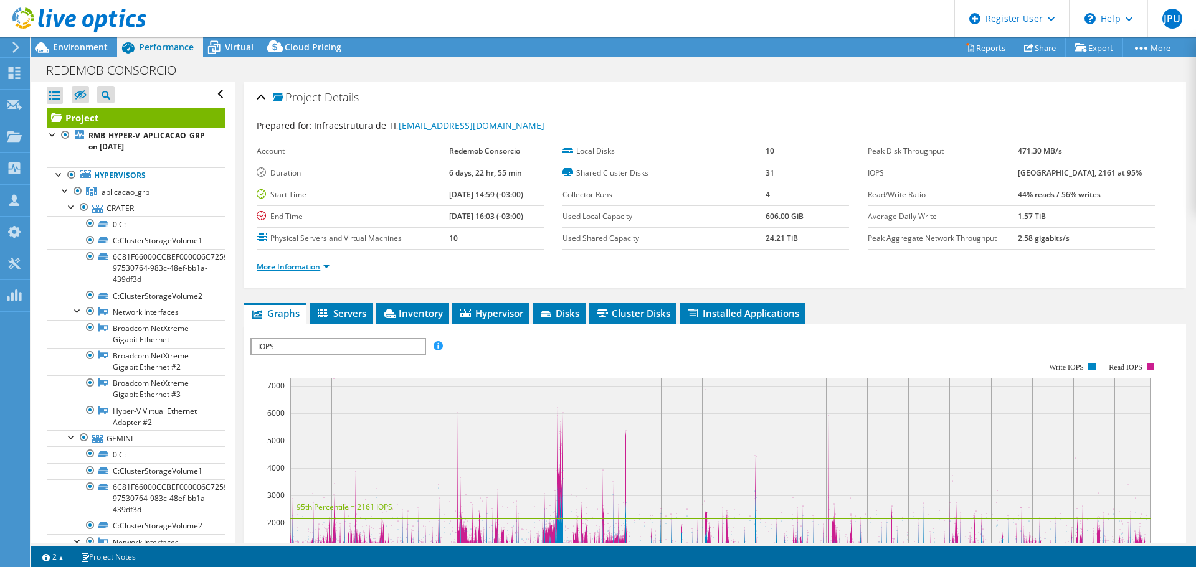
click at [313, 268] on link "More Information" at bounding box center [293, 267] width 73 height 11
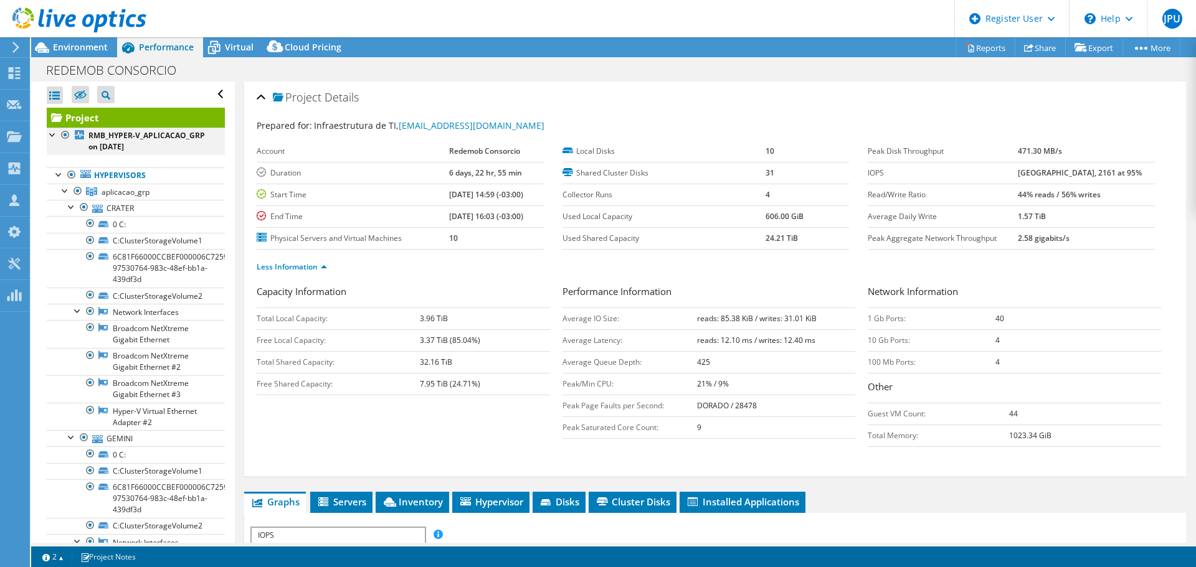
click at [48, 135] on div at bounding box center [53, 134] width 12 height 12
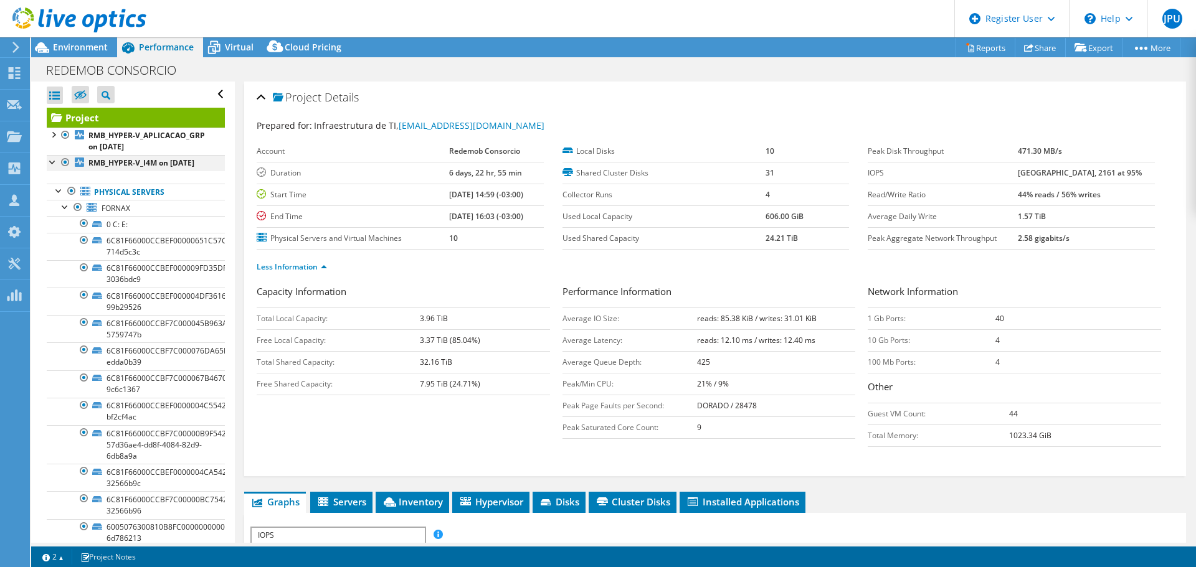
click at [47, 168] on div at bounding box center [53, 161] width 12 height 12
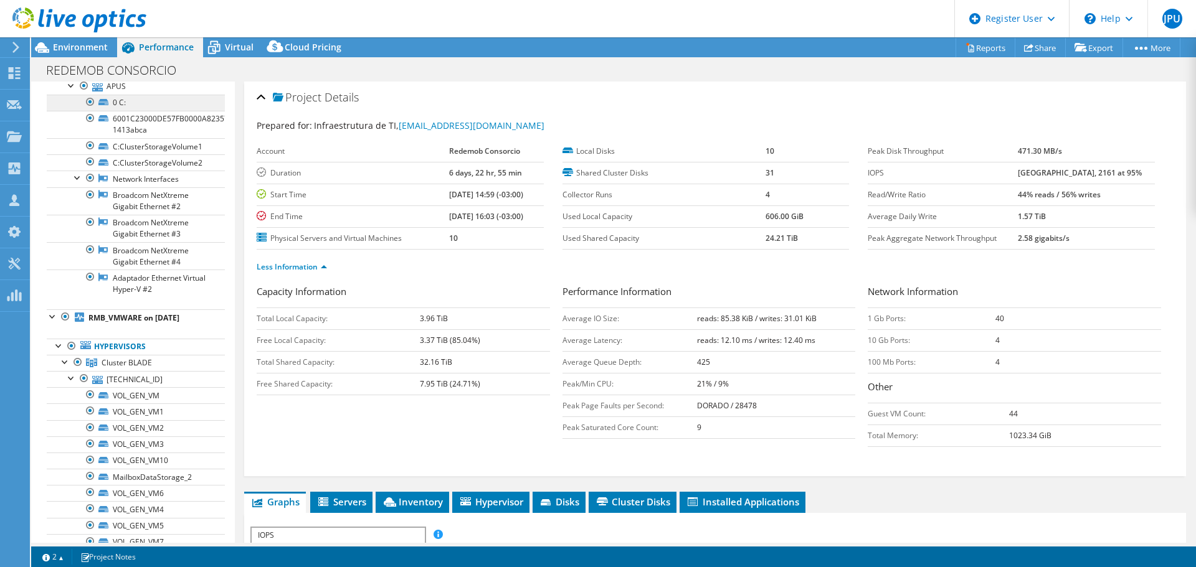
scroll to position [45, 0]
